Goal: Task Accomplishment & Management: Manage account settings

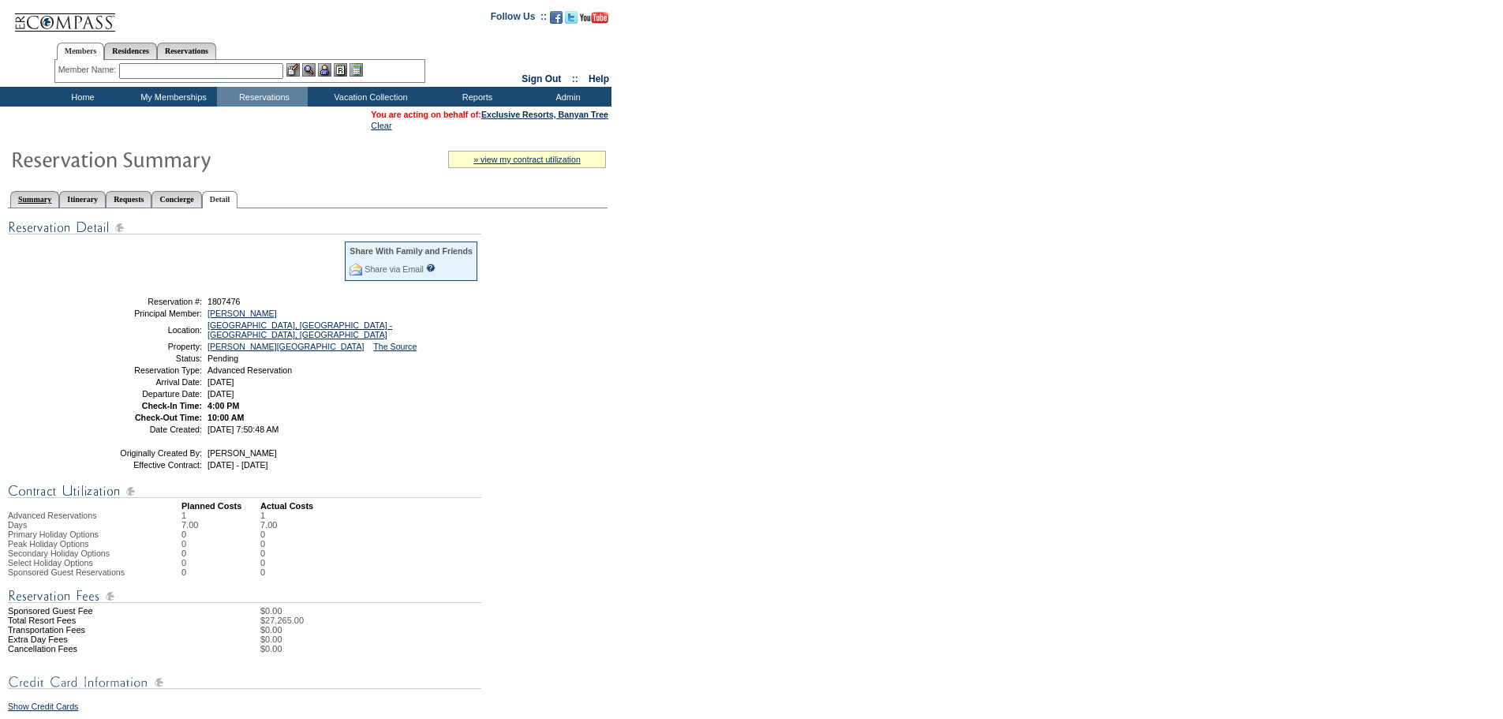
click at [41, 197] on link "Summary" at bounding box center [34, 199] width 49 height 17
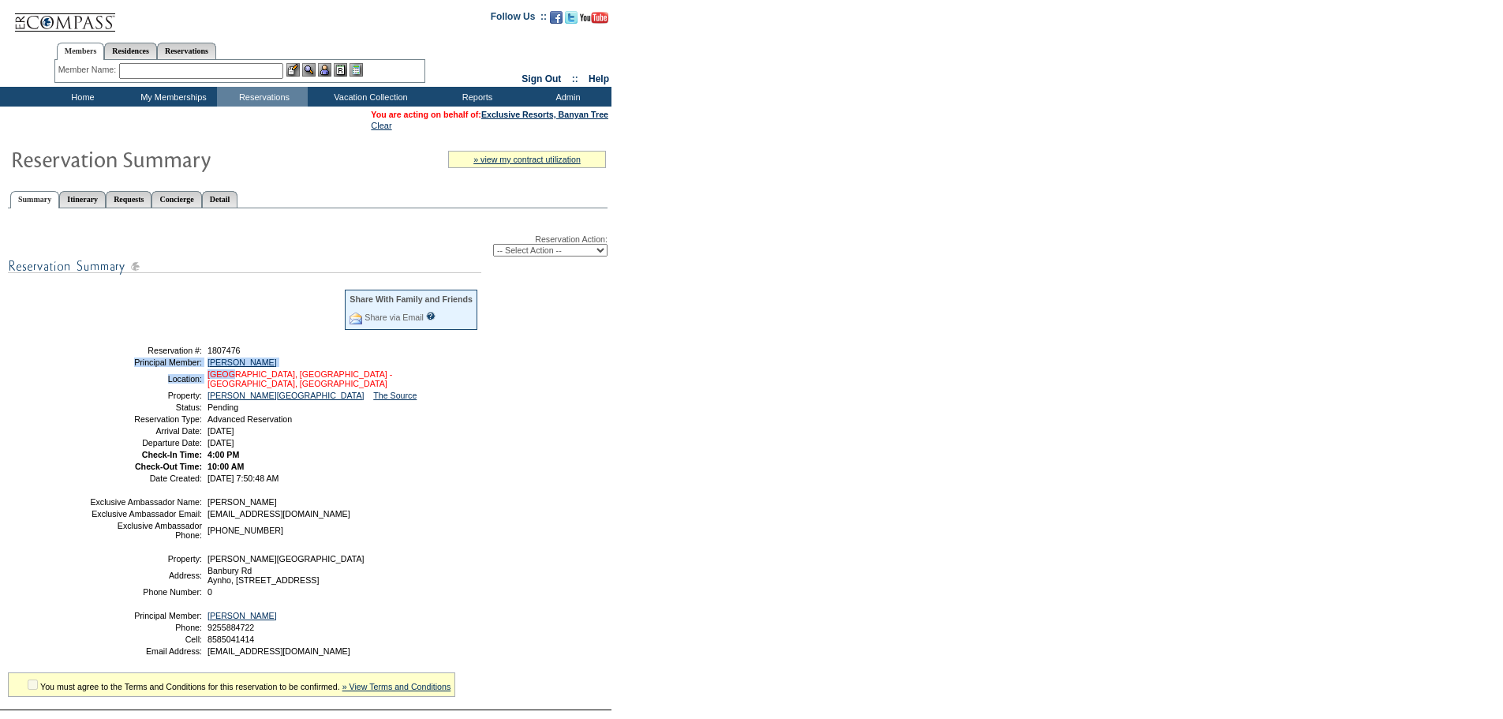
drag, startPoint x: 293, startPoint y: 357, endPoint x: 231, endPoint y: 380, distance: 65.9
click at [231, 380] on tbody "Share With Family and Friends Share via Email Share Reservation Information Ple…" at bounding box center [284, 385] width 390 height 194
click at [308, 351] on td "1807476" at bounding box center [341, 350] width 275 height 9
drag, startPoint x: 124, startPoint y: 369, endPoint x: 331, endPoint y: 444, distance: 219.9
click at [331, 444] on tbody "Share With Family and Friends Share via Email Share Reservation Information Ple…" at bounding box center [284, 385] width 390 height 194
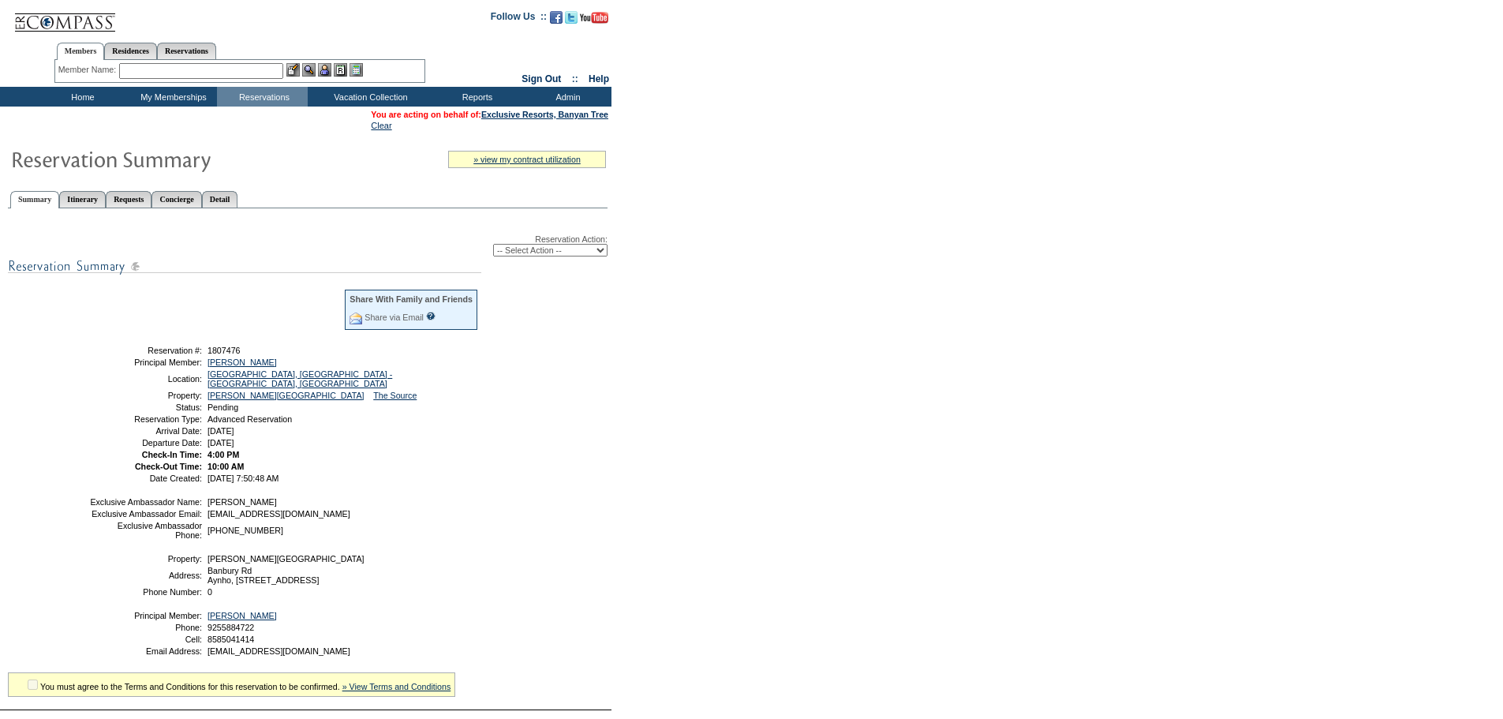
copy tbody "Principal Member: [PERSON_NAME] Location: [GEOGRAPHIC_DATA], [GEOGRAPHIC_DATA] …"
